Goal: Task Accomplishment & Management: Manage account settings

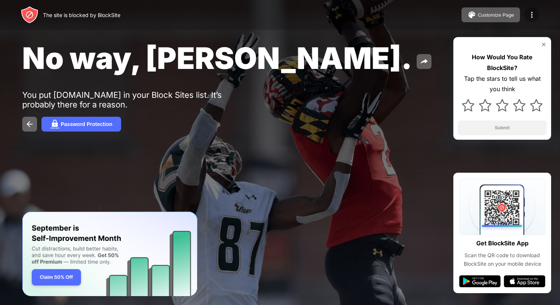
click at [535, 18] on img at bounding box center [531, 14] width 9 height 9
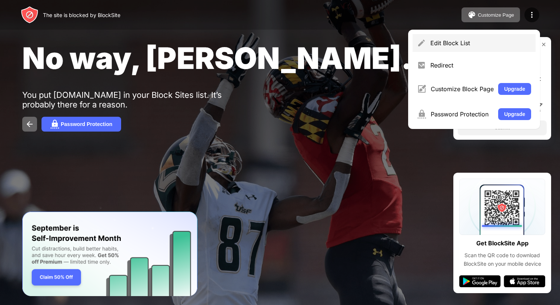
click at [520, 38] on div "Edit Block List" at bounding box center [474, 43] width 123 height 18
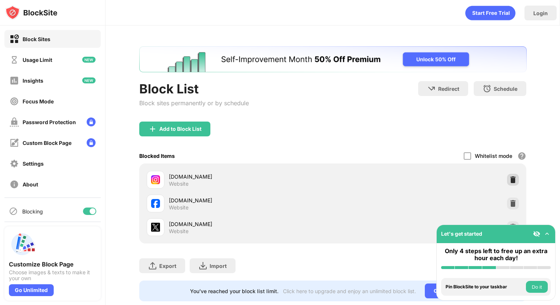
click at [511, 184] on div at bounding box center [513, 180] width 12 height 12
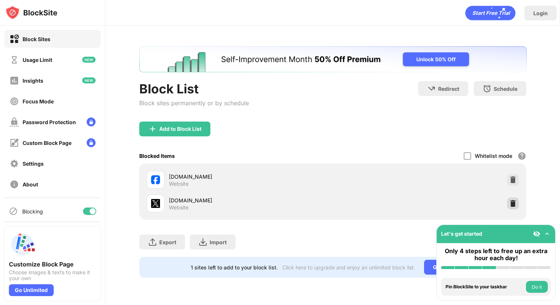
click at [508, 204] on div at bounding box center [513, 203] width 12 height 12
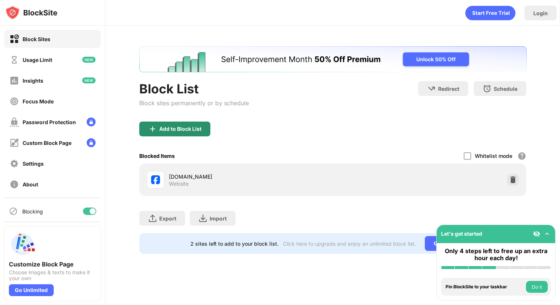
click at [199, 128] on div "Add to Block List" at bounding box center [180, 129] width 42 height 6
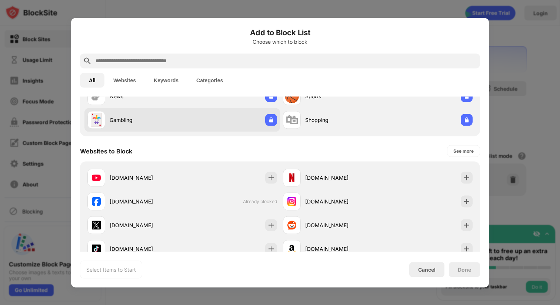
scroll to position [65, 0]
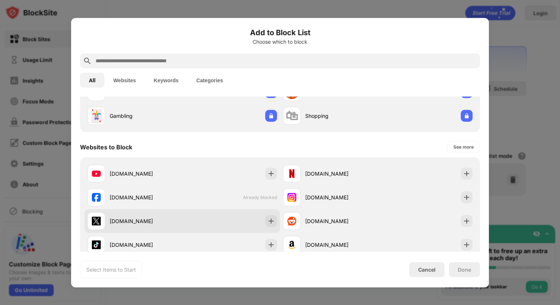
click at [151, 218] on div "[DOMAIN_NAME]" at bounding box center [146, 221] width 73 height 8
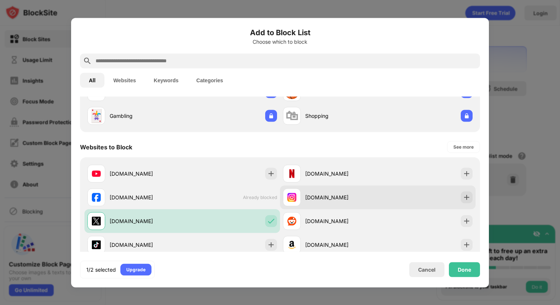
click at [365, 196] on div "[DOMAIN_NAME]" at bounding box center [341, 197] width 73 height 8
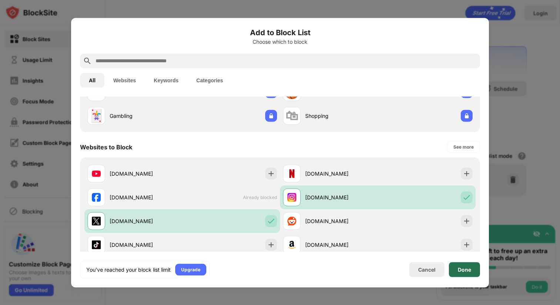
click at [467, 270] on div "Done" at bounding box center [464, 269] width 13 height 6
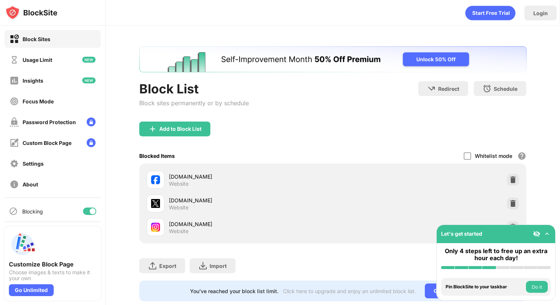
scroll to position [0, 0]
